Goal: Task Accomplishment & Management: Complete application form

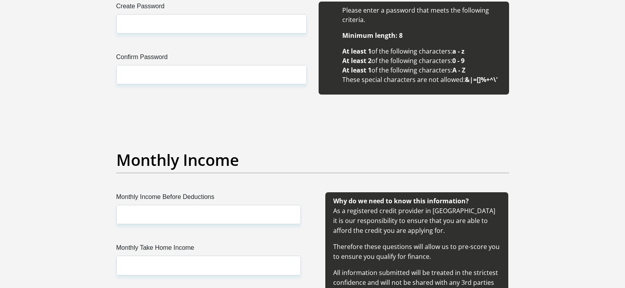
scroll to position [767, 0]
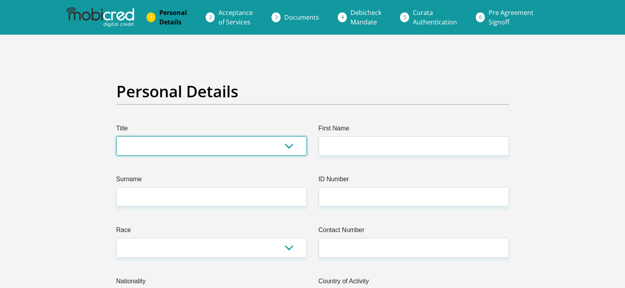
drag, startPoint x: 165, startPoint y: 150, endPoint x: 168, endPoint y: 149, distance: 4.0
click at [165, 150] on select "Mr Ms Mrs Dr [PERSON_NAME]" at bounding box center [211, 146] width 191 height 19
select select "Ms"
click at [116, 137] on select "Mr Ms Mrs Dr [PERSON_NAME]" at bounding box center [211, 146] width 191 height 19
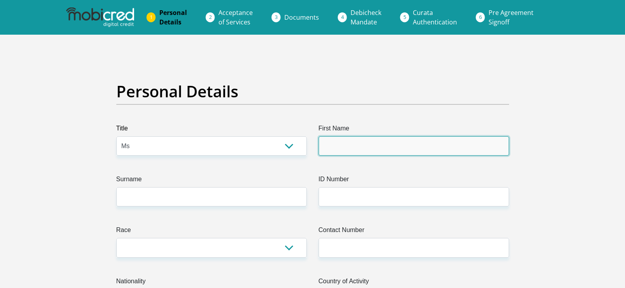
click at [358, 152] on input "First Name" at bounding box center [414, 146] width 191 height 19
type input "[PERSON_NAME]"
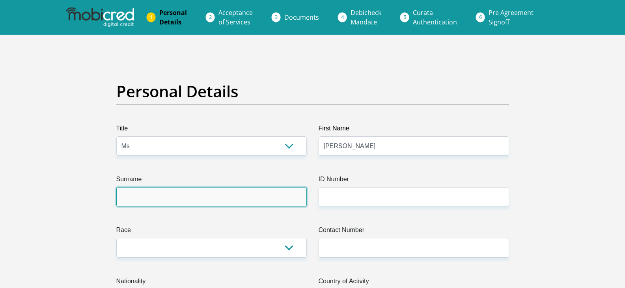
click at [183, 203] on input "Surname" at bounding box center [211, 196] width 191 height 19
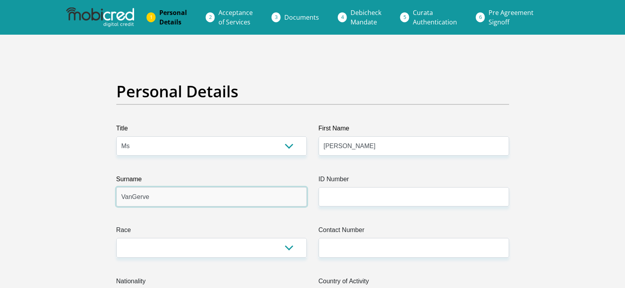
click at [132, 202] on input "VanGerve" at bounding box center [211, 196] width 191 height 19
type input "VanGerve"
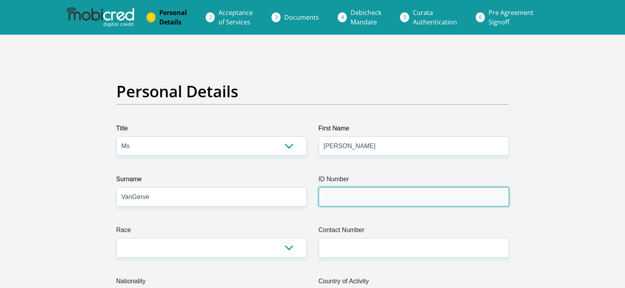
click at [366, 200] on input "ID Number" at bounding box center [414, 196] width 191 height 19
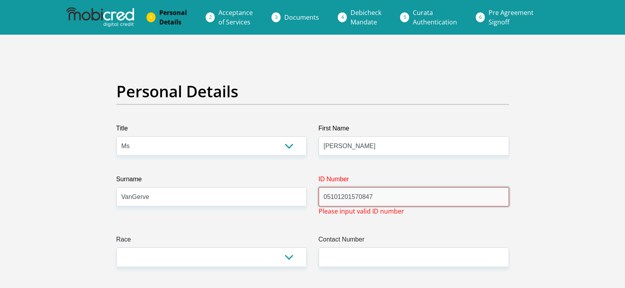
drag, startPoint x: 386, startPoint y: 197, endPoint x: 292, endPoint y: 202, distance: 94.0
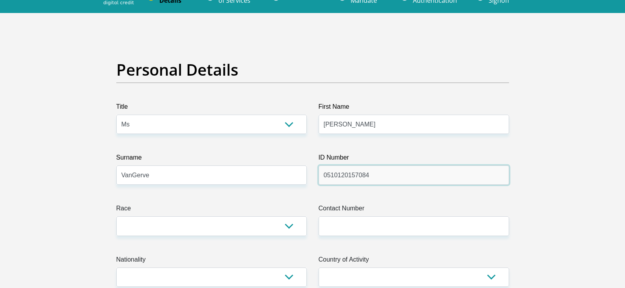
scroll to position [39, 0]
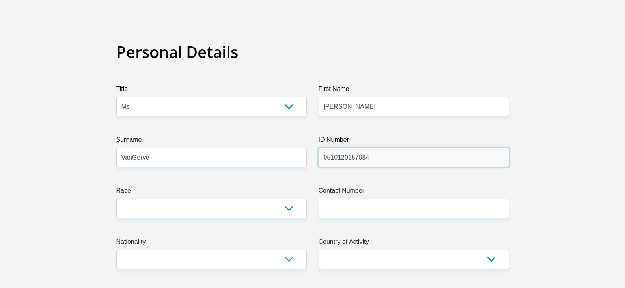
type input "0510120157084"
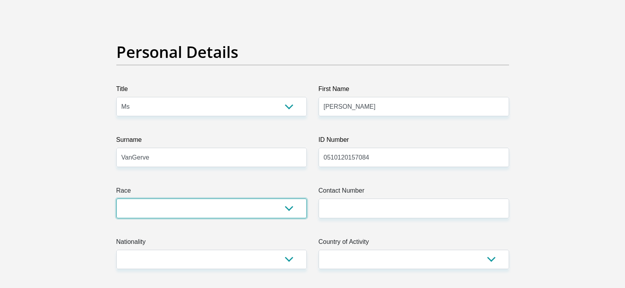
click at [223, 205] on select "Black Coloured Indian White Other" at bounding box center [211, 208] width 191 height 19
select select "4"
click at [116, 199] on select "Black Coloured Indian White Other" at bounding box center [211, 208] width 191 height 19
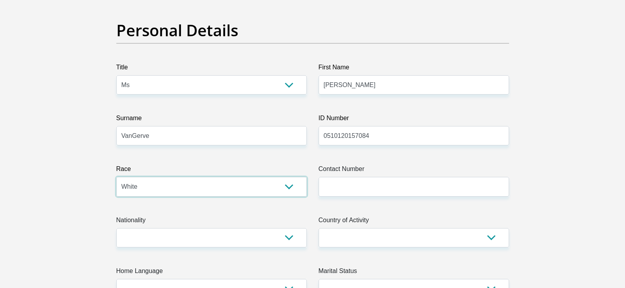
scroll to position [79, 0]
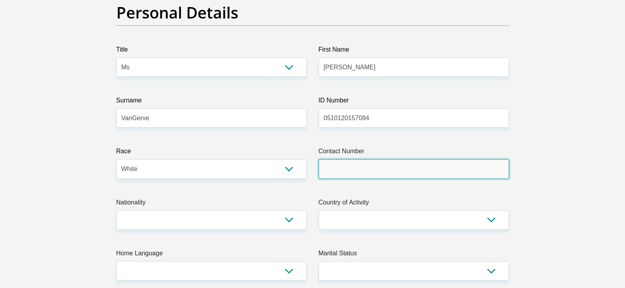
click at [406, 170] on input "Contact Number" at bounding box center [414, 168] width 191 height 19
type input "0774609628"
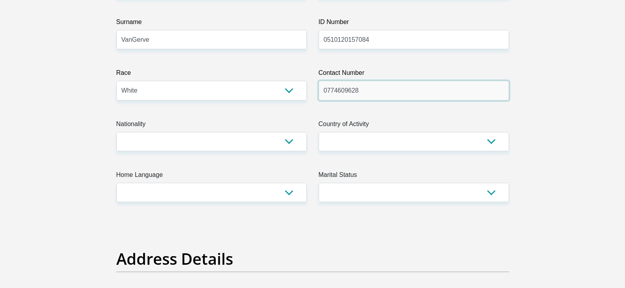
scroll to position [158, 0]
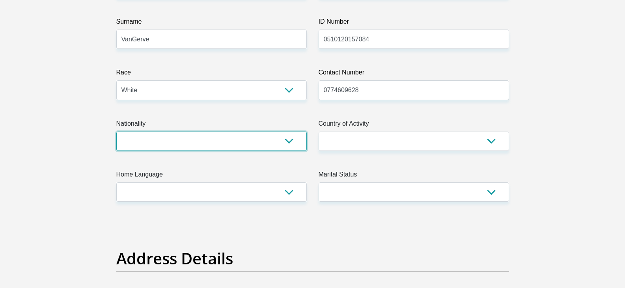
click at [217, 145] on select "[GEOGRAPHIC_DATA] [GEOGRAPHIC_DATA] [GEOGRAPHIC_DATA] [GEOGRAPHIC_DATA] [GEOGRA…" at bounding box center [211, 141] width 191 height 19
select select "ZAF"
click at [116, 132] on select "[GEOGRAPHIC_DATA] [GEOGRAPHIC_DATA] [GEOGRAPHIC_DATA] [GEOGRAPHIC_DATA] [GEOGRA…" at bounding box center [211, 141] width 191 height 19
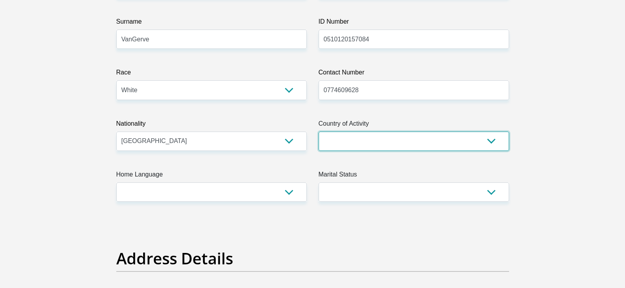
click at [348, 146] on select "[GEOGRAPHIC_DATA] [GEOGRAPHIC_DATA] [GEOGRAPHIC_DATA] [GEOGRAPHIC_DATA] [GEOGRA…" at bounding box center [414, 141] width 191 height 19
select select "ZAF"
click at [319, 132] on select "[GEOGRAPHIC_DATA] [GEOGRAPHIC_DATA] [GEOGRAPHIC_DATA] [GEOGRAPHIC_DATA] [GEOGRA…" at bounding box center [414, 141] width 191 height 19
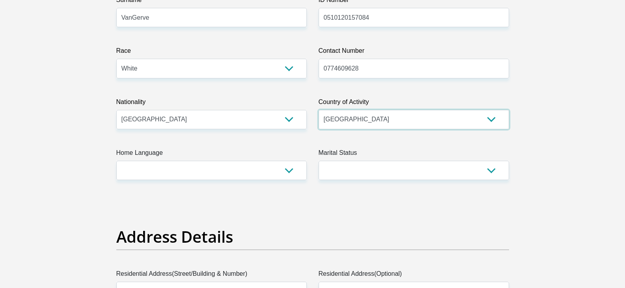
scroll to position [197, 0]
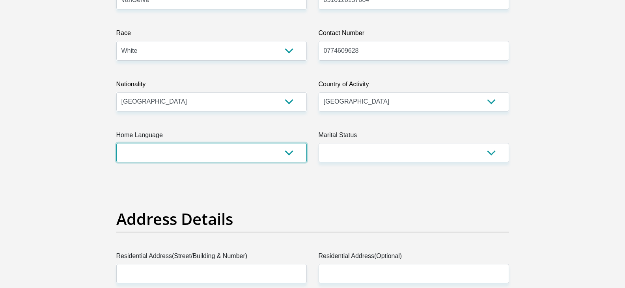
click at [164, 150] on select "Afrikaans English Sepedi South Ndebele Southern Sotho Swati Tsonga Tswana Venda…" at bounding box center [211, 152] width 191 height 19
select select "afr"
click at [116, 143] on select "Afrikaans English Sepedi South Ndebele Southern Sotho Swati Tsonga Tswana Venda…" at bounding box center [211, 152] width 191 height 19
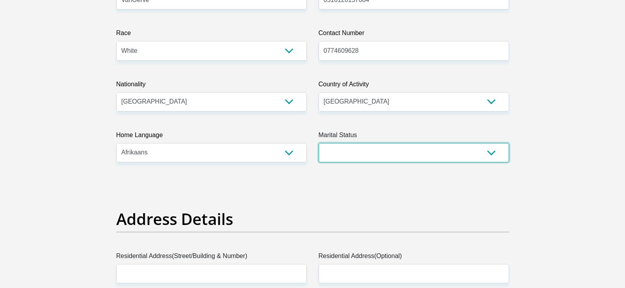
click at [348, 159] on select "Married ANC Single Divorced Widowed Married COP or Customary Law" at bounding box center [414, 152] width 191 height 19
select select "2"
click at [319, 143] on select "Married ANC Single Divorced Widowed Married COP or Customary Law" at bounding box center [414, 152] width 191 height 19
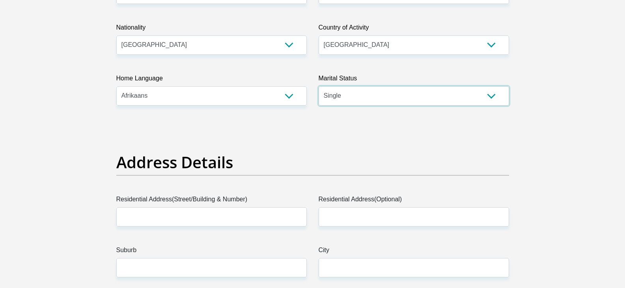
scroll to position [316, 0]
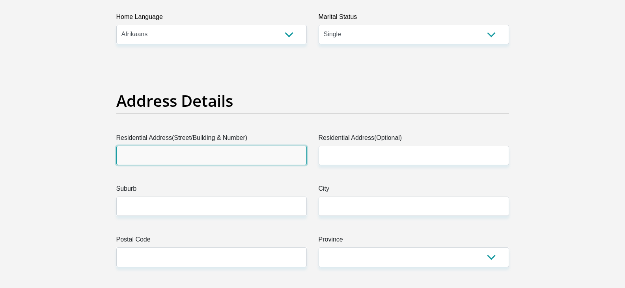
click at [166, 161] on input "Residential Address(Street/Building & Number)" at bounding box center [211, 155] width 191 height 19
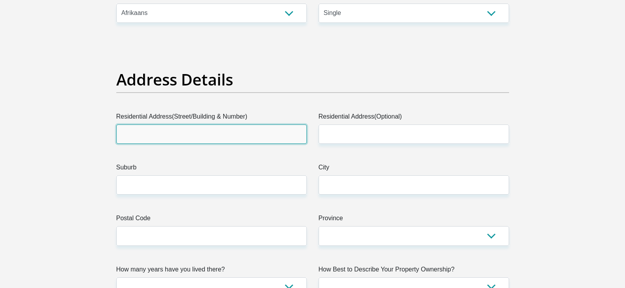
scroll to position [355, 0]
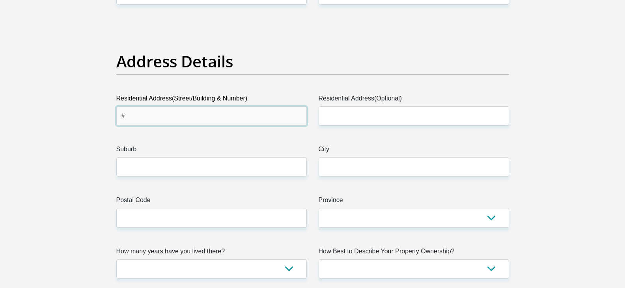
type input "#"
type input "4"
click at [194, 116] on input "[STREET_ADDRESS]" at bounding box center [211, 116] width 191 height 19
click at [163, 118] on input "[STREET_ADDRESS]" at bounding box center [211, 116] width 191 height 19
click at [164, 118] on input "[STREET_ADDRESS]" at bounding box center [211, 116] width 191 height 19
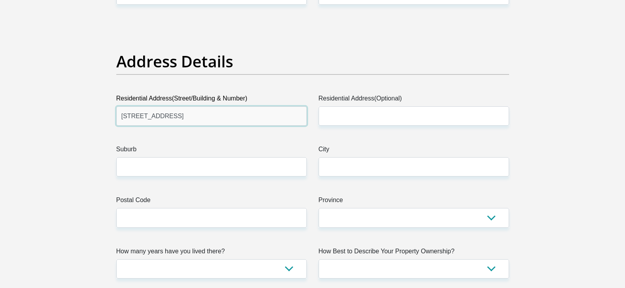
type input "[STREET_ADDRESS]"
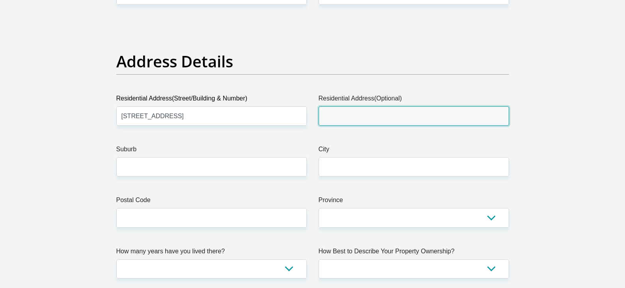
click at [388, 115] on input "Residential Address(Optional)" at bounding box center [414, 116] width 191 height 19
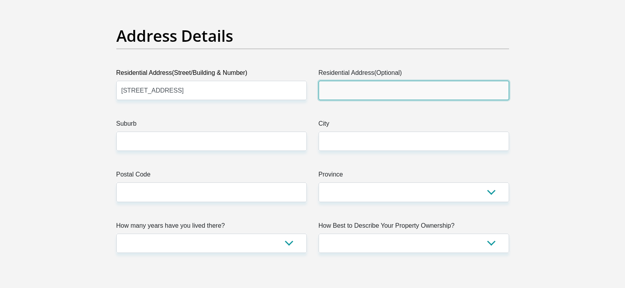
scroll to position [395, 0]
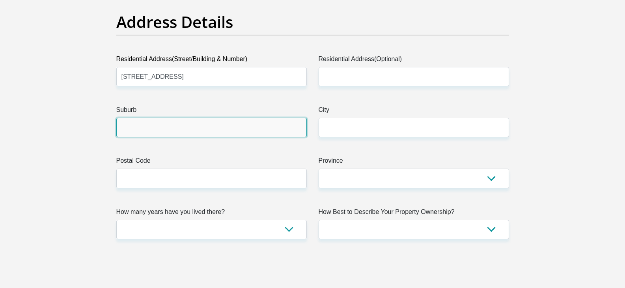
click at [132, 128] on input "Suburb" at bounding box center [211, 127] width 191 height 19
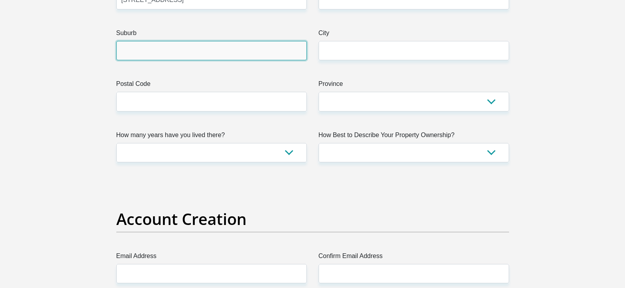
scroll to position [474, 0]
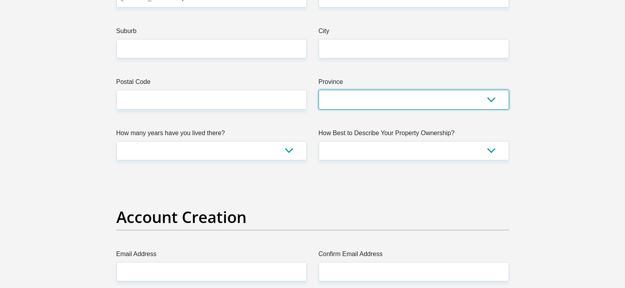
click at [369, 98] on select "Eastern Cape Free State [GEOGRAPHIC_DATA] [GEOGRAPHIC_DATA][DATE] [GEOGRAPHIC_D…" at bounding box center [414, 99] width 191 height 19
select select "[GEOGRAPHIC_DATA]"
click at [319, 90] on select "Eastern Cape Free State [GEOGRAPHIC_DATA] [GEOGRAPHIC_DATA][DATE] [GEOGRAPHIC_D…" at bounding box center [414, 99] width 191 height 19
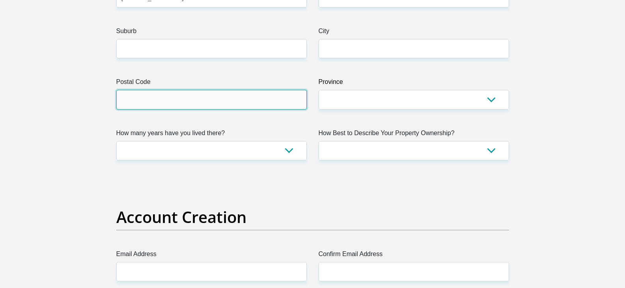
click at [170, 102] on input "Postal Code" at bounding box center [211, 99] width 191 height 19
type input "2740"
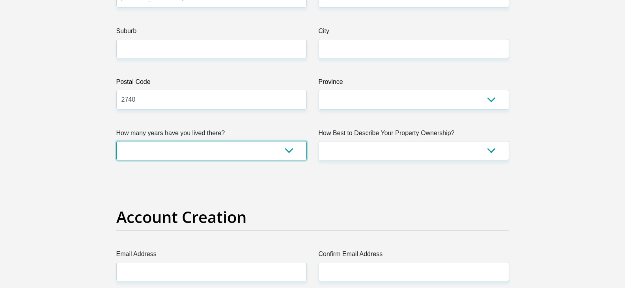
click at [221, 150] on select "less than 1 year 1-3 years 3-5 years 5+ years" at bounding box center [211, 150] width 191 height 19
select select "5"
click at [116, 141] on select "less than 1 year 1-3 years 3-5 years 5+ years" at bounding box center [211, 150] width 191 height 19
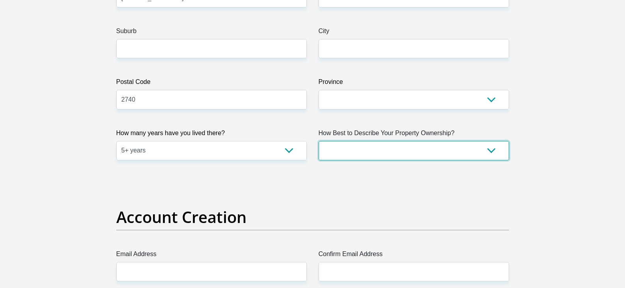
click at [346, 151] on select "Owned Rented Family Owned Company Dwelling" at bounding box center [414, 150] width 191 height 19
select select "parents"
click at [319, 141] on select "Owned Rented Family Owned Company Dwelling" at bounding box center [414, 150] width 191 height 19
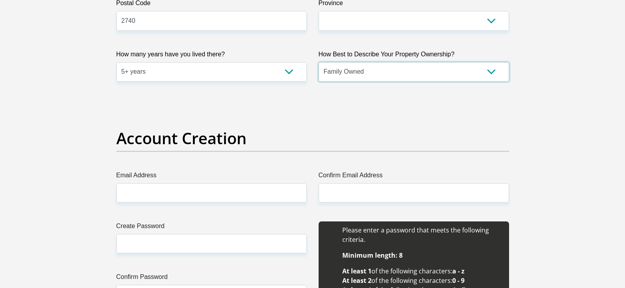
scroll to position [631, 0]
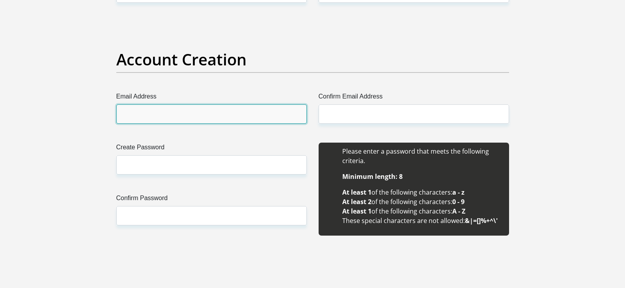
click at [131, 111] on input "Email Address" at bounding box center [211, 114] width 191 height 19
click at [155, 110] on input "Email Address" at bounding box center [211, 114] width 191 height 19
type input "[EMAIL_ADDRESS][DOMAIN_NAME]"
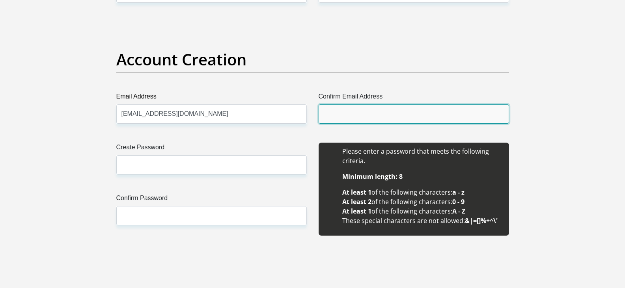
click at [347, 119] on input "Confirm Email Address" at bounding box center [414, 114] width 191 height 19
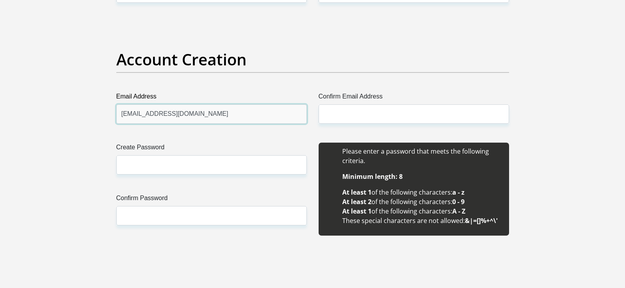
drag, startPoint x: 185, startPoint y: 107, endPoint x: 83, endPoint y: 99, distance: 102.2
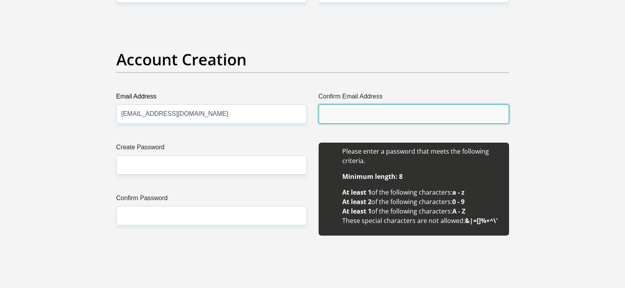
click at [361, 107] on input "Confirm Email Address" at bounding box center [414, 114] width 191 height 19
paste input "[EMAIL_ADDRESS][DOMAIN_NAME]"
type input "[EMAIL_ADDRESS][DOMAIN_NAME]"
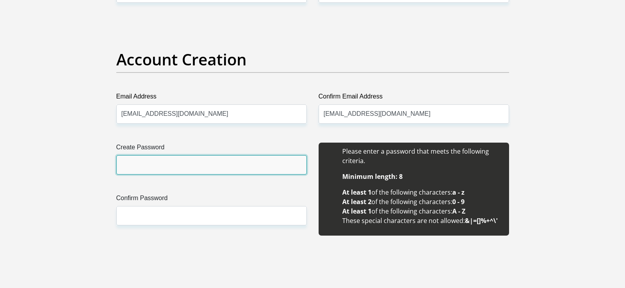
click at [170, 166] on input "Create Password" at bounding box center [211, 164] width 191 height 19
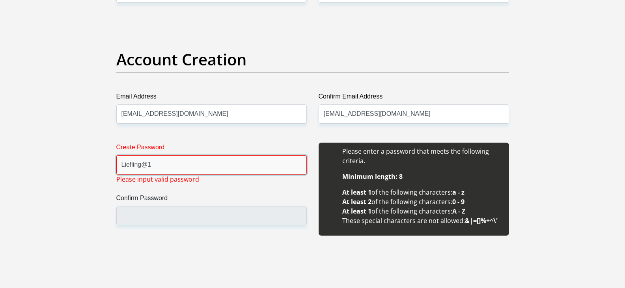
click at [147, 167] on input "Liefling@1" at bounding box center [211, 164] width 191 height 19
click at [124, 166] on input "Liefling1" at bounding box center [211, 164] width 191 height 19
drag, startPoint x: 147, startPoint y: 164, endPoint x: 141, endPoint y: 164, distance: 5.5
click at [141, 164] on input "Liefling1" at bounding box center [211, 164] width 191 height 19
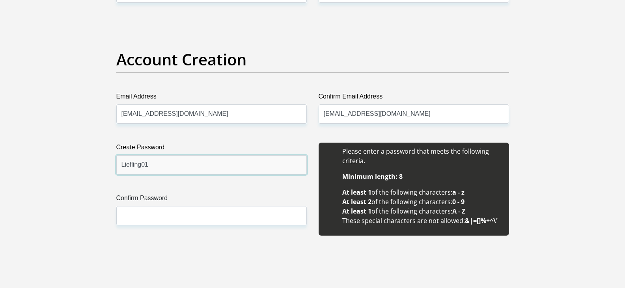
type input "Liefling01"
drag, startPoint x: 184, startPoint y: 150, endPoint x: 178, endPoint y: 167, distance: 17.7
click at [182, 157] on div "Create Password Liefling01 Please input valid password" at bounding box center [211, 159] width 191 height 32
drag, startPoint x: 178, startPoint y: 167, endPoint x: 56, endPoint y: 151, distance: 122.6
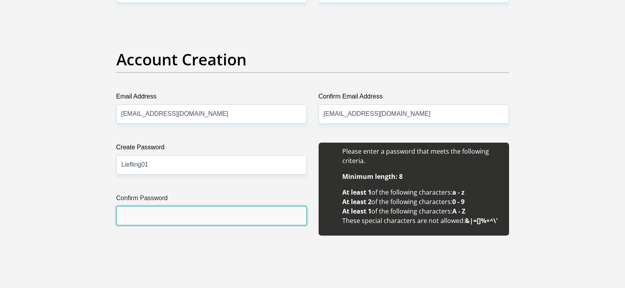
click at [168, 217] on input "Confirm Password" at bounding box center [211, 215] width 191 height 19
paste input "Liefling01"
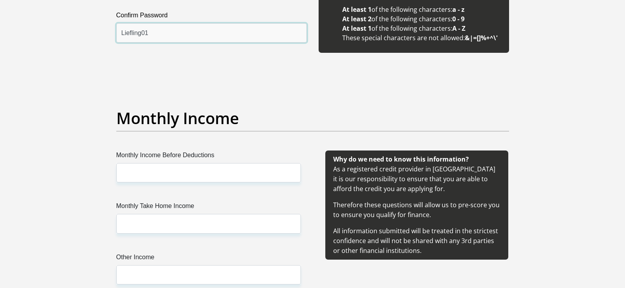
scroll to position [829, 0]
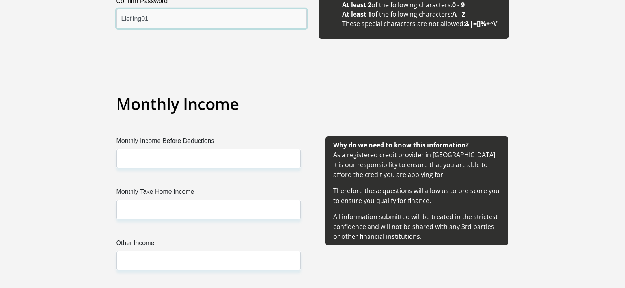
type input "Liefling01"
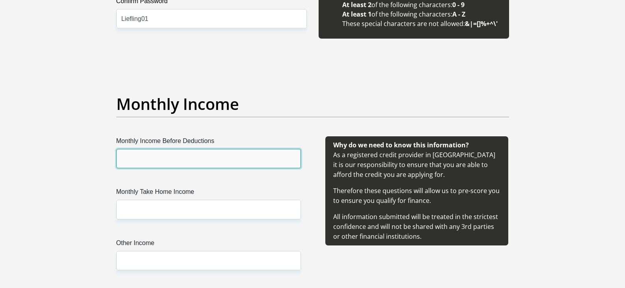
click at [165, 163] on input "Monthly Income Before Deductions" at bounding box center [208, 158] width 185 height 19
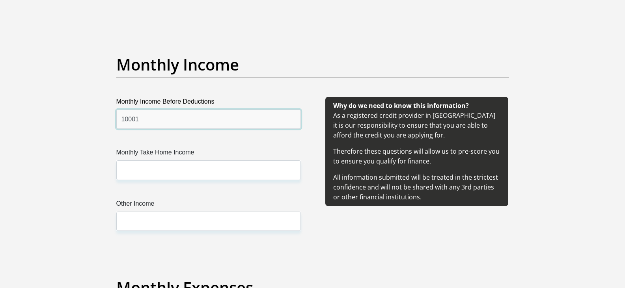
type input "10001"
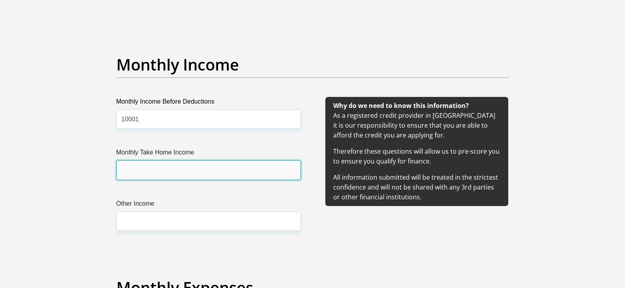
click at [141, 169] on input "Monthly Take Home Income" at bounding box center [208, 170] width 185 height 19
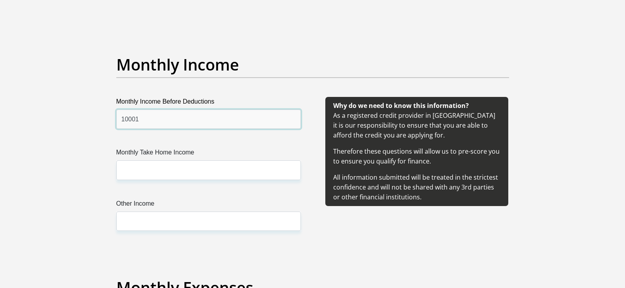
drag, startPoint x: 167, startPoint y: 116, endPoint x: 66, endPoint y: 114, distance: 100.3
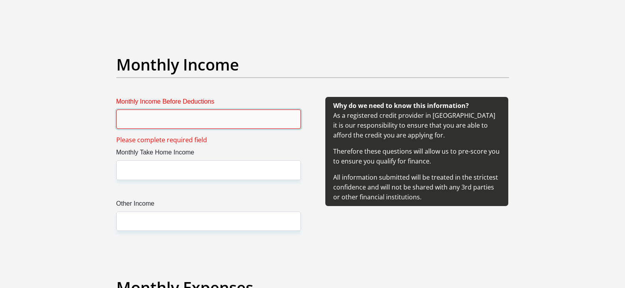
paste input "9524.00"
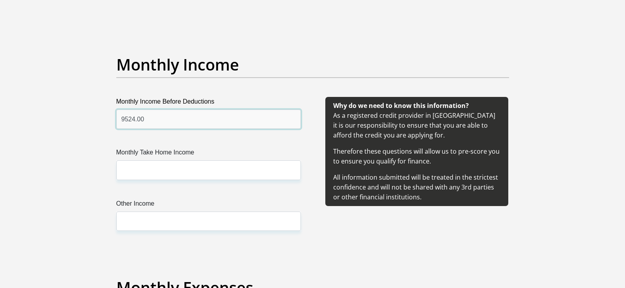
type input "9524.00"
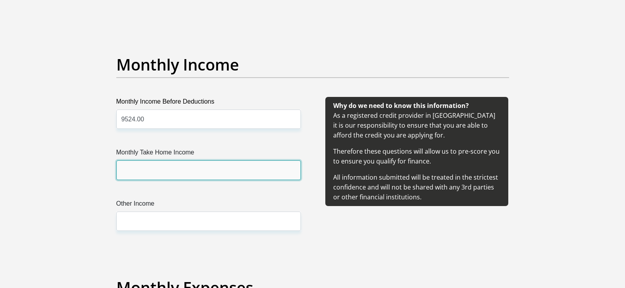
click at [150, 175] on input "Monthly Take Home Income" at bounding box center [208, 170] width 185 height 19
paste input "8995.82"
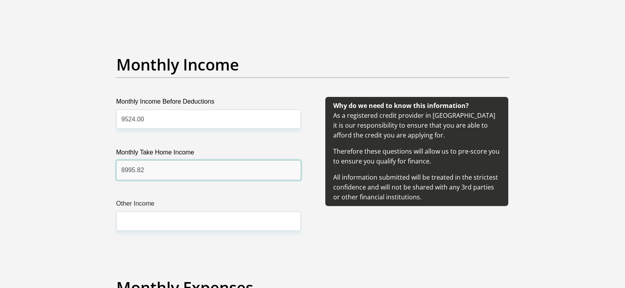
type input "8995.82"
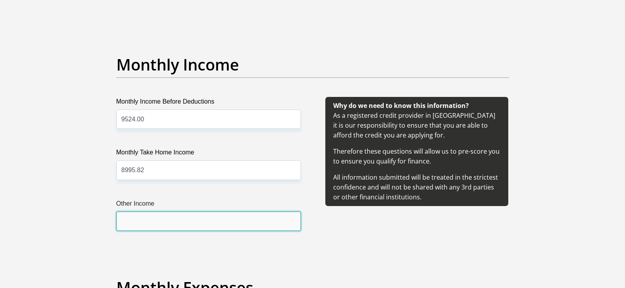
click at [152, 219] on input "Other Income" at bounding box center [208, 221] width 185 height 19
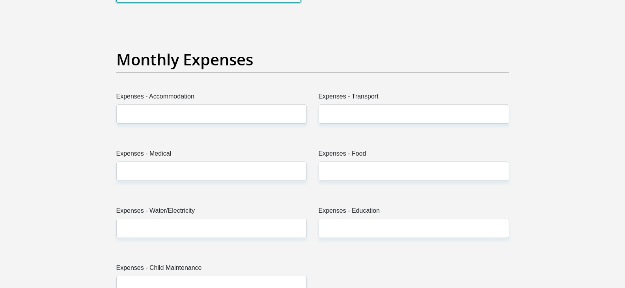
scroll to position [1105, 0]
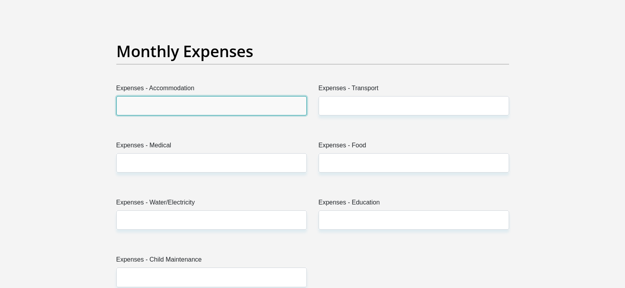
click at [164, 103] on input "Expenses - Accommodation" at bounding box center [211, 105] width 191 height 19
type input "1500"
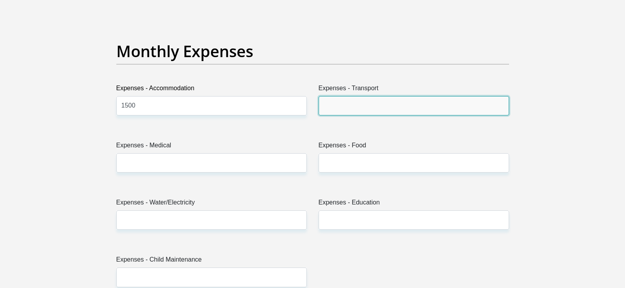
click at [339, 114] on input "Expenses - Transport" at bounding box center [414, 105] width 191 height 19
type input "0"
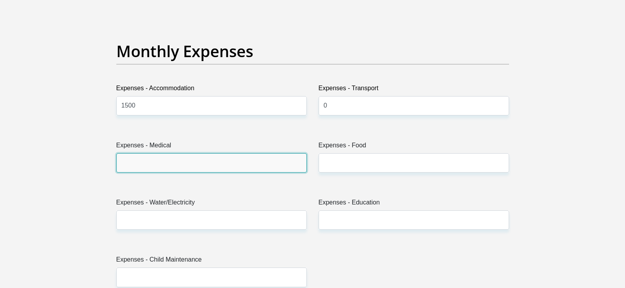
click at [161, 165] on input "Expenses - Medical" at bounding box center [211, 163] width 191 height 19
type input "0"
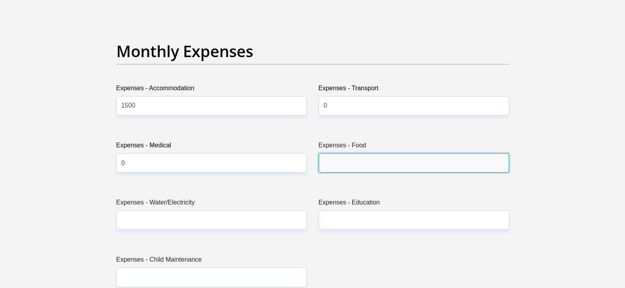
click at [346, 165] on input "Expenses - Food" at bounding box center [414, 163] width 191 height 19
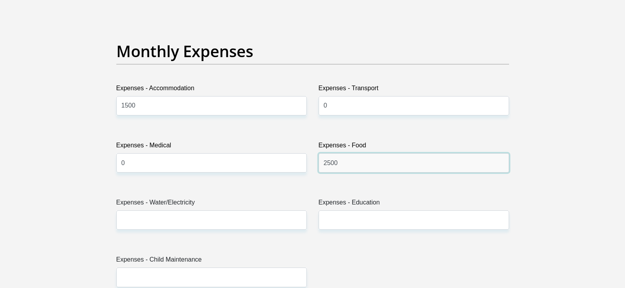
type input "2500"
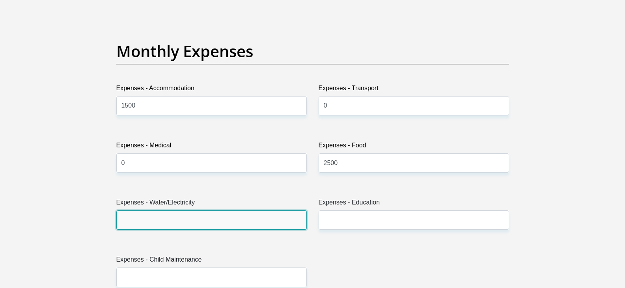
click at [167, 225] on input "Expenses - Water/Electricity" at bounding box center [211, 220] width 191 height 19
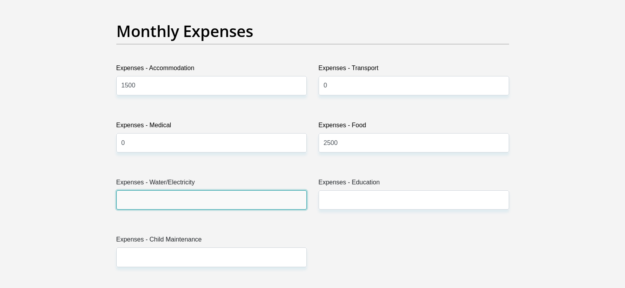
scroll to position [1144, 0]
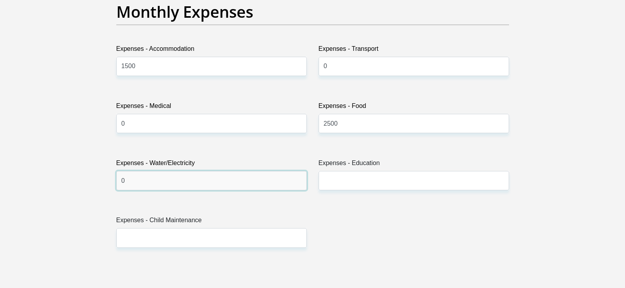
type input "0"
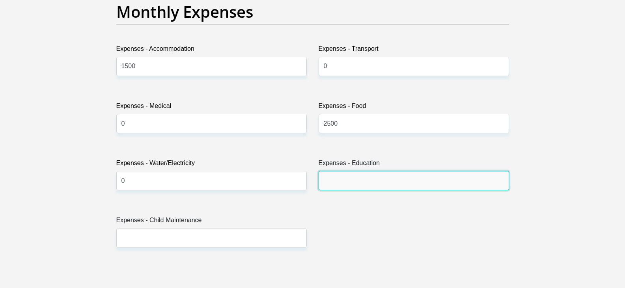
click at [342, 181] on input "Expenses - Education" at bounding box center [414, 180] width 191 height 19
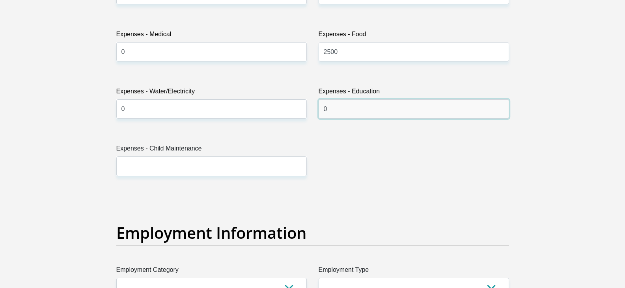
scroll to position [1223, 0]
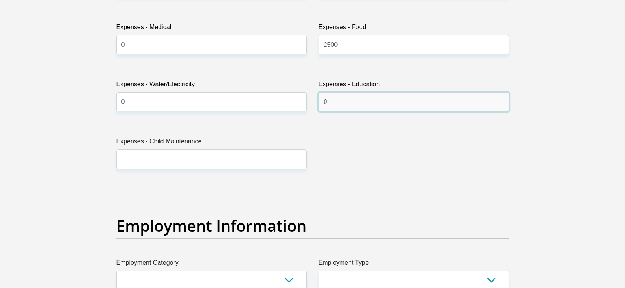
type input "0"
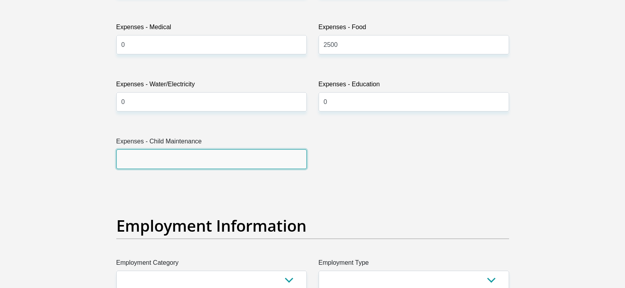
click at [141, 164] on input "Expenses - Child Maintenance" at bounding box center [211, 159] width 191 height 19
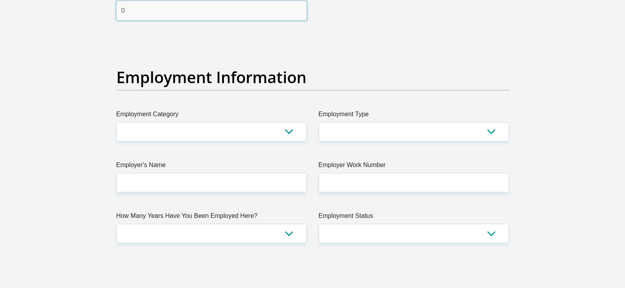
scroll to position [1381, 0]
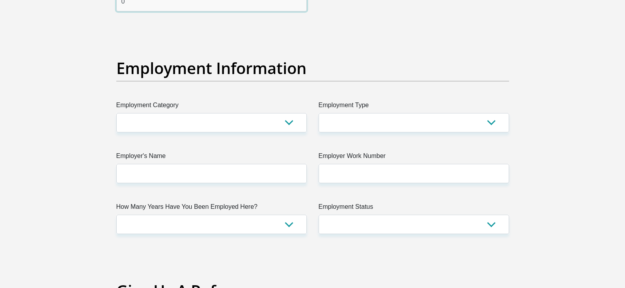
type input "0"
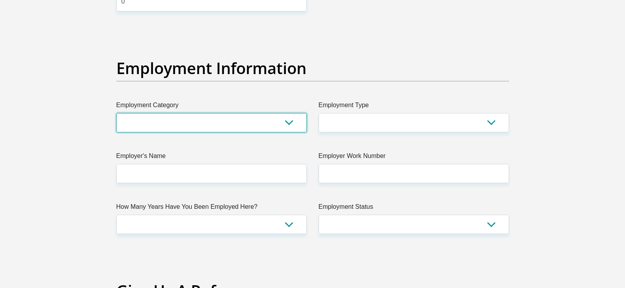
click at [234, 118] on select "AGRICULTURE ALCOHOL & TOBACCO CONSTRUCTION MATERIALS METALLURGY EQUIPMENT FOR R…" at bounding box center [211, 122] width 191 height 19
click at [227, 124] on select "AGRICULTURE ALCOHOL & TOBACCO CONSTRUCTION MATERIALS METALLURGY EQUIPMENT FOR R…" at bounding box center [211, 122] width 191 height 19
select select "2"
click at [116, 113] on select "AGRICULTURE ALCOHOL & TOBACCO CONSTRUCTION MATERIALS METALLURGY EQUIPMENT FOR R…" at bounding box center [211, 122] width 191 height 19
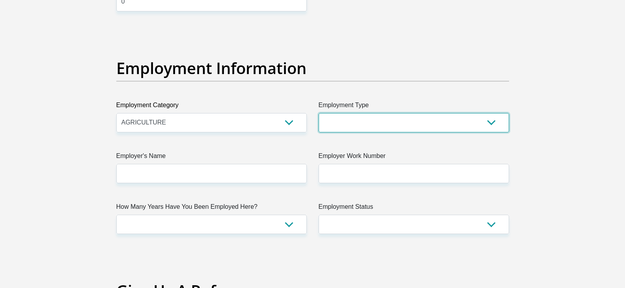
click at [369, 124] on select "College/Lecturer Craft Seller Creative Driver Executive Farmer Forces - Non Com…" at bounding box center [414, 122] width 191 height 19
select select "Unknown/Other"
click at [319, 113] on select "College/Lecturer Craft Seller Creative Driver Executive Farmer Forces - Non Com…" at bounding box center [414, 122] width 191 height 19
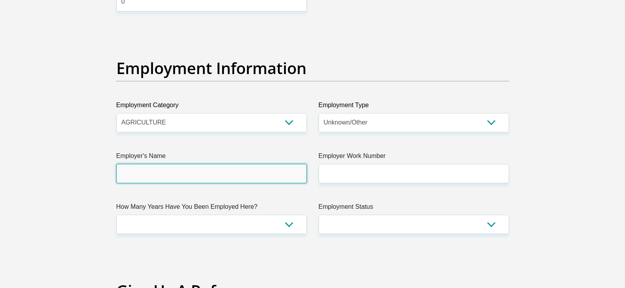
click at [179, 179] on input "Employer's Name" at bounding box center [211, 173] width 191 height 19
click at [153, 174] on input "NWK" at bounding box center [211, 173] width 191 height 19
click at [136, 174] on input "NWKLimmited" at bounding box center [211, 173] width 191 height 19
click at [138, 174] on input "NWKLimmited" at bounding box center [211, 173] width 191 height 19
click at [148, 176] on input "NWKLimmited" at bounding box center [211, 173] width 191 height 19
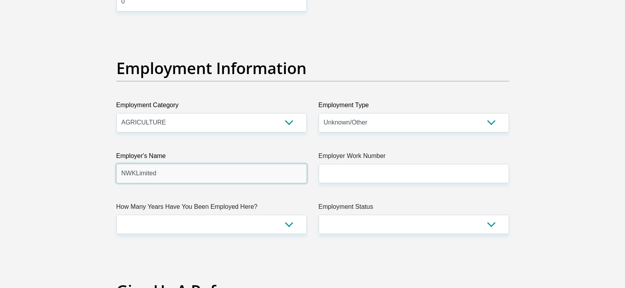
click at [194, 176] on input "NWKLimited" at bounding box center [211, 173] width 191 height 19
type input "NWKLimited"
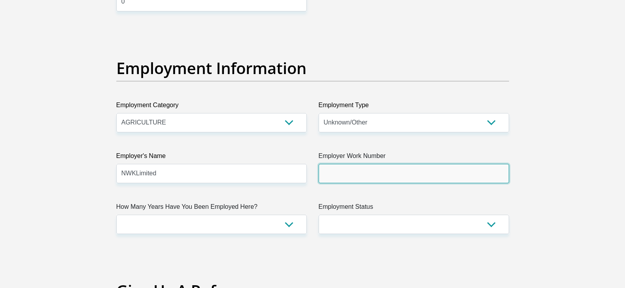
click at [351, 177] on input "Employer Work Number" at bounding box center [414, 173] width 191 height 19
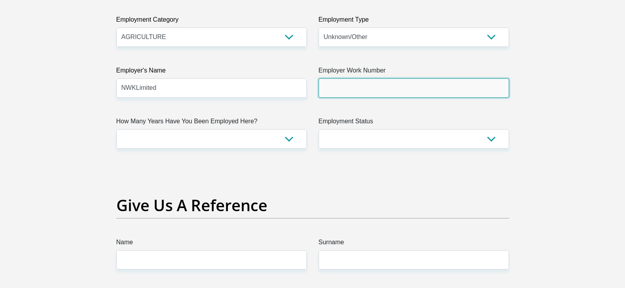
scroll to position [1460, 0]
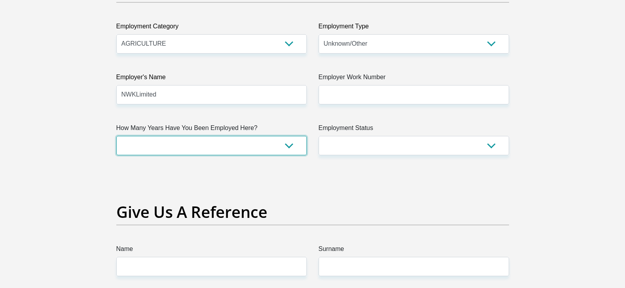
click at [201, 150] on select "less than 1 year 1-3 years 3-5 years 5+ years" at bounding box center [211, 145] width 191 height 19
select select "24"
click at [116, 136] on select "less than 1 year 1-3 years 3-5 years 5+ years" at bounding box center [211, 145] width 191 height 19
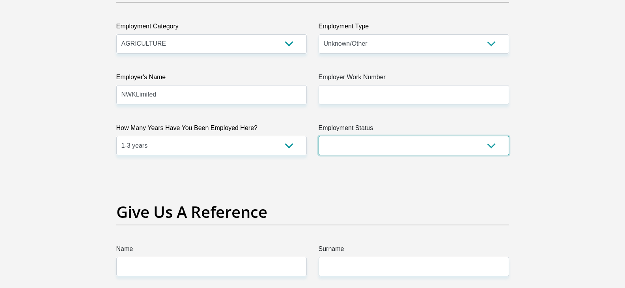
click at [388, 146] on select "Permanent/Full-time Part-time/Casual [DEMOGRAPHIC_DATA] Worker Self-Employed Ho…" at bounding box center [414, 145] width 191 height 19
select select "1"
click at [319, 136] on select "Permanent/Full-time Part-time/Casual [DEMOGRAPHIC_DATA] Worker Self-Employed Ho…" at bounding box center [414, 145] width 191 height 19
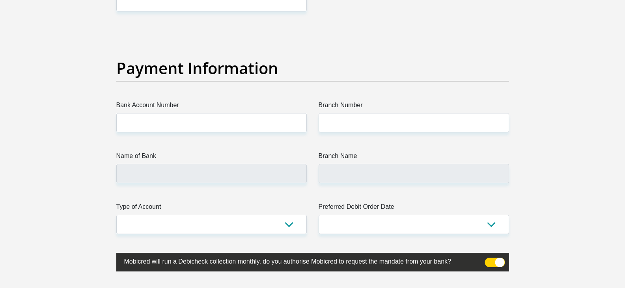
scroll to position [1776, 0]
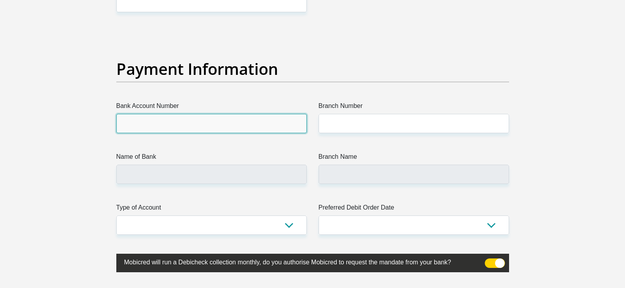
click at [157, 122] on input "Bank Account Number" at bounding box center [211, 123] width 191 height 19
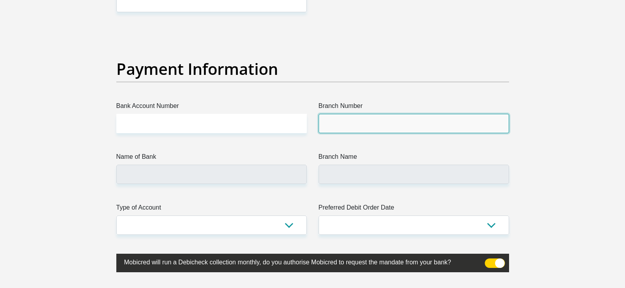
click at [356, 128] on input "Branch Number" at bounding box center [414, 123] width 191 height 19
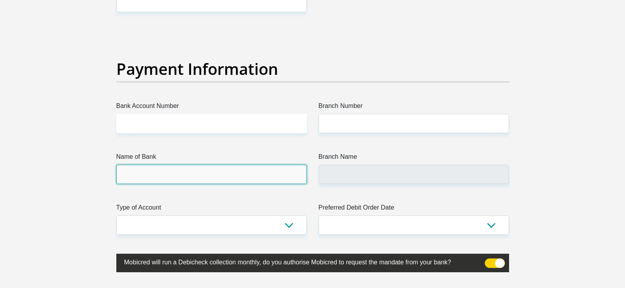
click at [163, 170] on input "Name of Bank" at bounding box center [211, 174] width 191 height 19
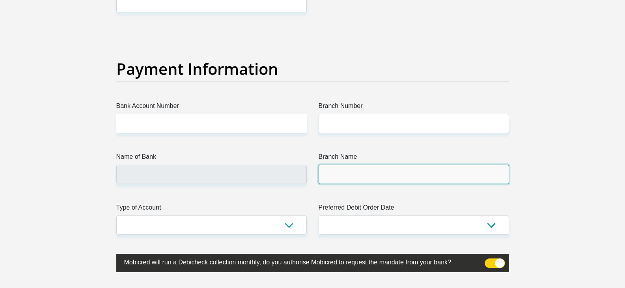
click at [357, 174] on input "Branch Name" at bounding box center [414, 174] width 191 height 19
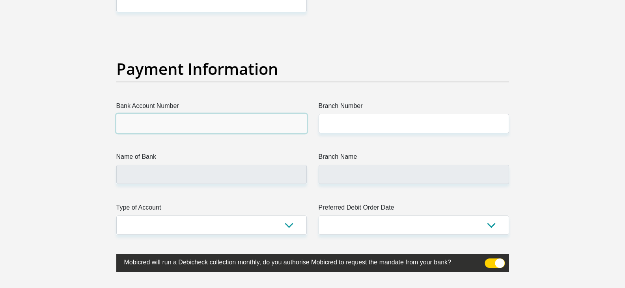
click at [155, 127] on input "Bank Account Number" at bounding box center [211, 123] width 191 height 19
click at [145, 127] on input "Bank Account Number" at bounding box center [211, 123] width 191 height 19
type input "[CREDIT_CARD_NUMBER]"
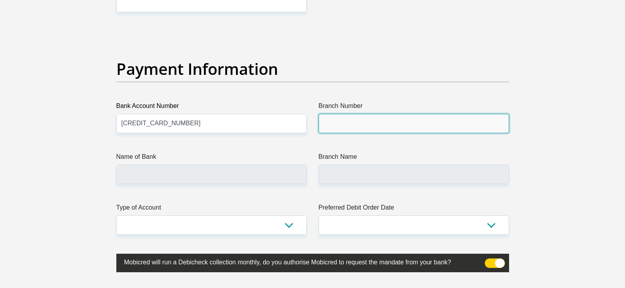
click at [341, 121] on input "Branch Number" at bounding box center [414, 123] width 191 height 19
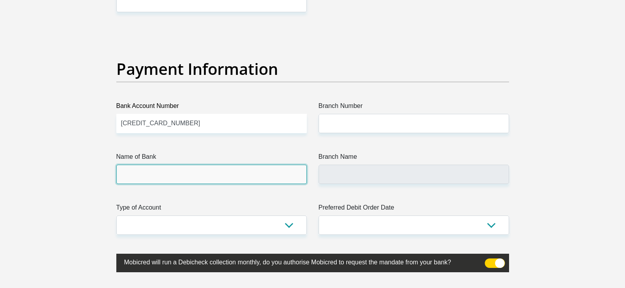
click at [192, 178] on input "Name of Bank" at bounding box center [211, 174] width 191 height 19
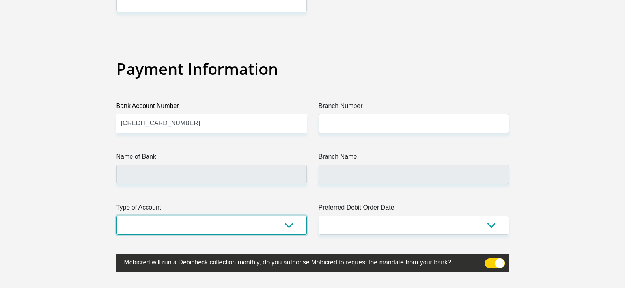
click at [236, 223] on select "Cheque Savings" at bounding box center [211, 225] width 191 height 19
select select "SAV"
click at [116, 216] on select "Cheque Savings" at bounding box center [211, 225] width 191 height 19
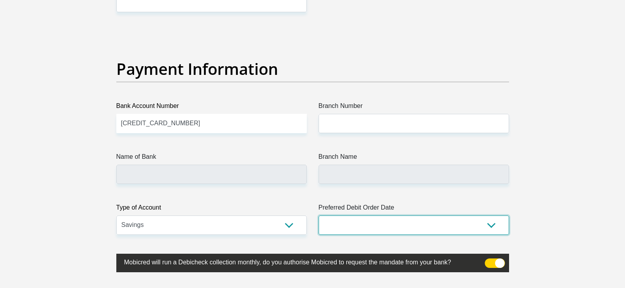
click at [366, 226] on select "1st 2nd 3rd 4th 5th 7th 18th 19th 20th 21st 22nd 23rd 24th 25th 26th 27th 28th …" at bounding box center [414, 225] width 191 height 19
select select "26"
click at [319, 216] on select "1st 2nd 3rd 4th 5th 7th 18th 19th 20th 21st 22nd 23rd 24th 25th 26th 27th 28th …" at bounding box center [414, 225] width 191 height 19
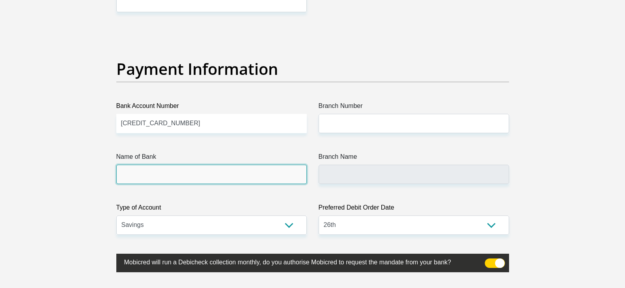
click at [270, 172] on input "Name of Bank" at bounding box center [211, 174] width 191 height 19
click at [180, 181] on input "Name of Bank" at bounding box center [211, 174] width 191 height 19
click at [159, 175] on input "Name of Bank" at bounding box center [211, 174] width 191 height 19
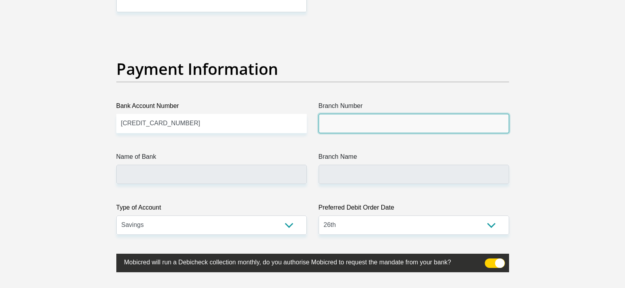
click at [360, 120] on input "Branch Number" at bounding box center [414, 123] width 191 height 19
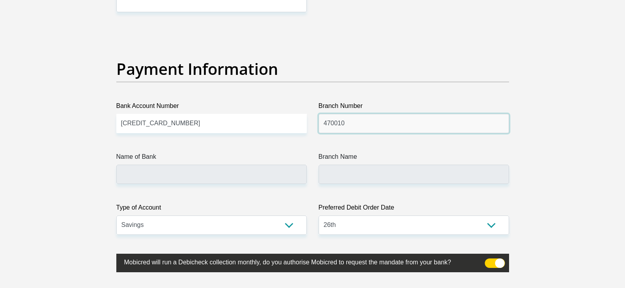
type input "470010"
type input "CAPITEC BANK LIMITED"
type input "CAPITEC BANK CPC"
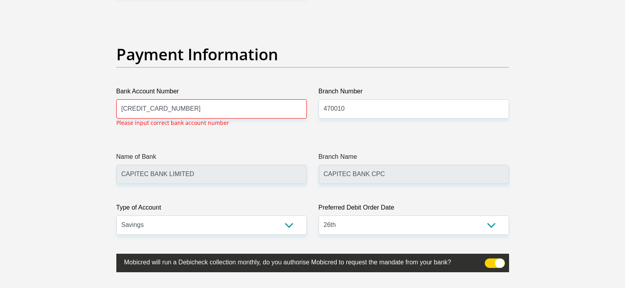
scroll to position [1791, 0]
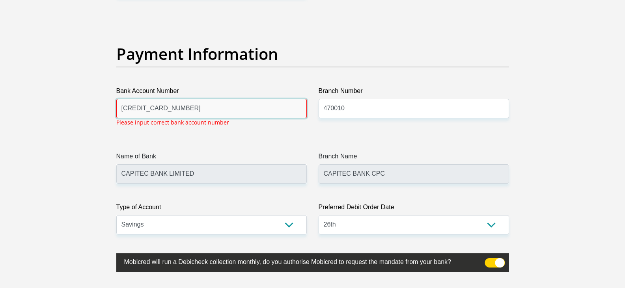
drag, startPoint x: 236, startPoint y: 110, endPoint x: 99, endPoint y: 104, distance: 137.1
type input "2276835148"
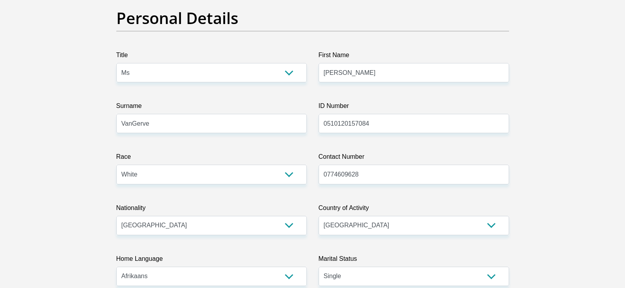
scroll to position [0, 0]
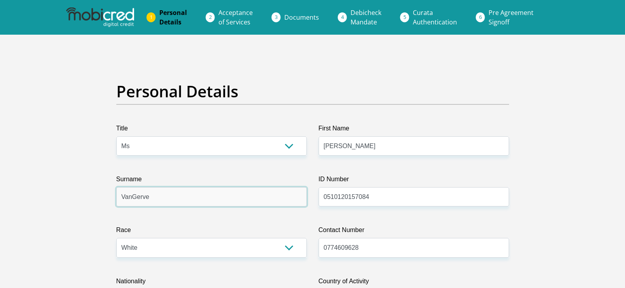
click at [131, 197] on input "VanGerve" at bounding box center [211, 196] width 191 height 19
type input "VanGerve"
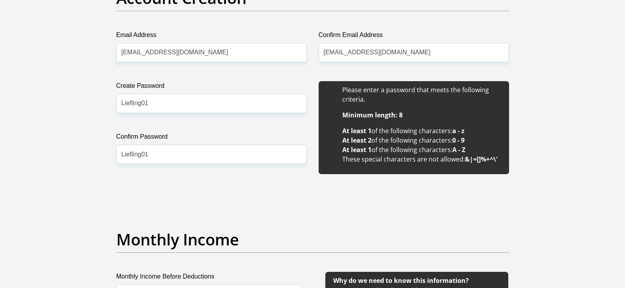
scroll to position [710, 0]
